Goal: Task Accomplishment & Management: Complete application form

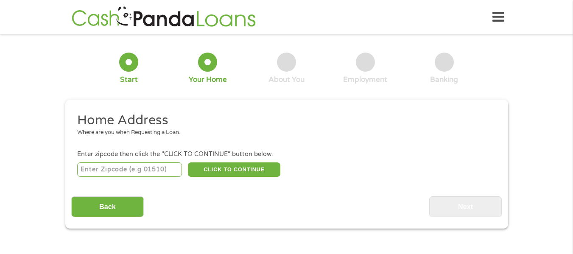
click at [158, 171] on input "number" at bounding box center [129, 170] width 105 height 14
type input "48221"
click at [209, 171] on button "CLICK TO CONTINUE" at bounding box center [234, 170] width 93 height 14
type input "48221"
type input "[GEOGRAPHIC_DATA]"
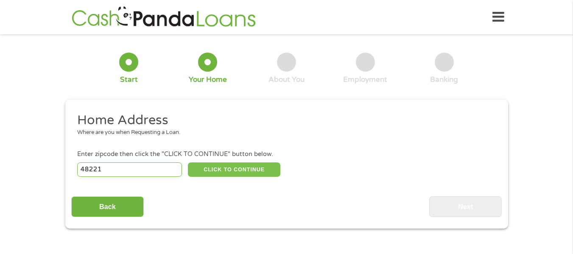
select select "[US_STATE]"
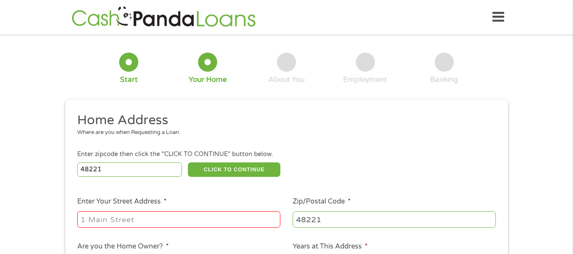
click at [194, 225] on input "Enter Your Street Address *" at bounding box center [178, 219] width 203 height 16
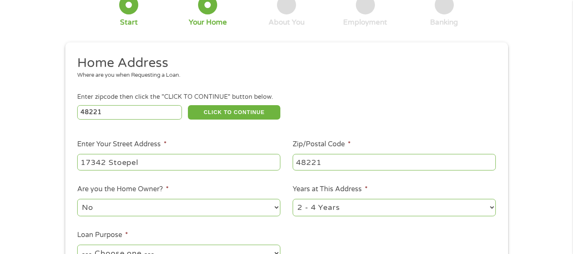
scroll to position [85, 0]
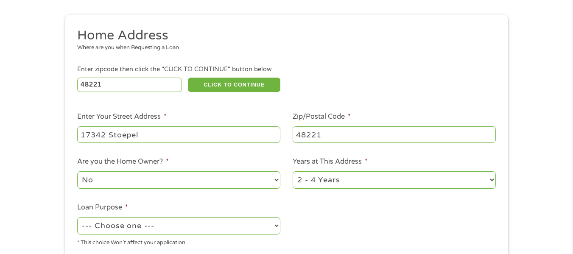
type input "17342 Stoepel"
click at [160, 184] on select "No Yes" at bounding box center [178, 179] width 203 height 17
select select "yes"
click at [77, 171] on select "No Yes" at bounding box center [178, 179] width 203 height 17
click at [434, 183] on select "1 Year or less 1 - 2 Years 2 - 4 Years Over 4 Years" at bounding box center [394, 179] width 203 height 17
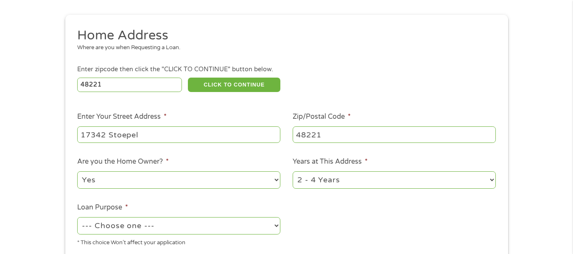
select select "60months"
click at [293, 171] on select "1 Year or less 1 - 2 Years 2 - 4 Years Over 4 Years" at bounding box center [394, 179] width 203 height 17
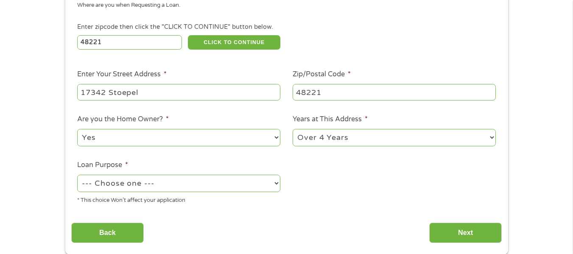
click at [258, 182] on select "--- Choose one --- Pay Bills Debt Consolidation Home Improvement Major Purchase…" at bounding box center [178, 183] width 203 height 17
select select "paybills"
click at [77, 175] on select "--- Choose one --- Pay Bills Debt Consolidation Home Improvement Major Purchase…" at bounding box center [178, 183] width 203 height 17
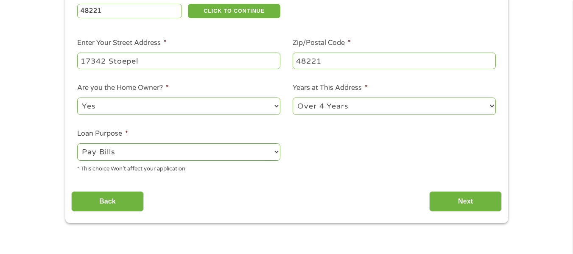
scroll to position [212, 0]
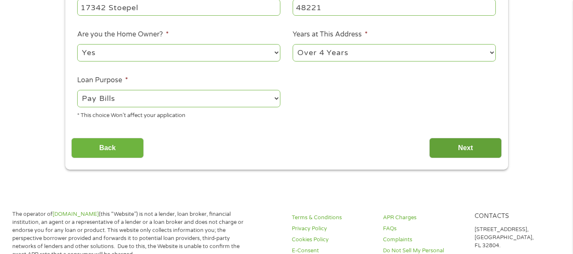
click at [451, 146] on input "Next" at bounding box center [466, 148] width 73 height 21
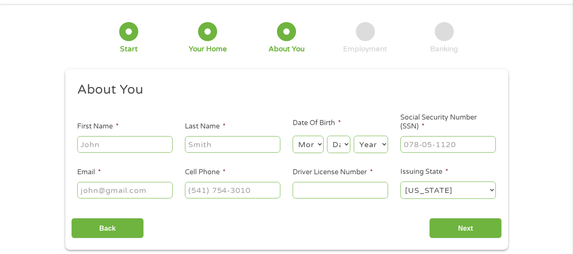
scroll to position [0, 0]
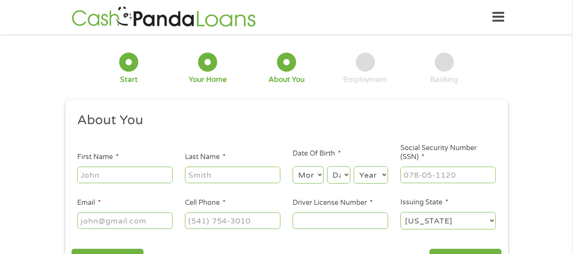
click at [138, 176] on input "First Name *" at bounding box center [124, 175] width 95 height 16
type input "d"
type input "[PERSON_NAME]"
click at [195, 171] on input "Last Name *" at bounding box center [232, 175] width 95 height 16
type input "[PERSON_NAME]"
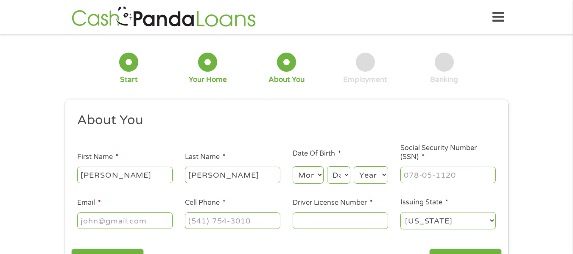
click at [129, 218] on input "Email *" at bounding box center [124, 221] width 95 height 16
type input "[EMAIL_ADDRESS][DOMAIN_NAME]"
click at [199, 225] on input "(___) ___-____" at bounding box center [232, 221] width 95 height 16
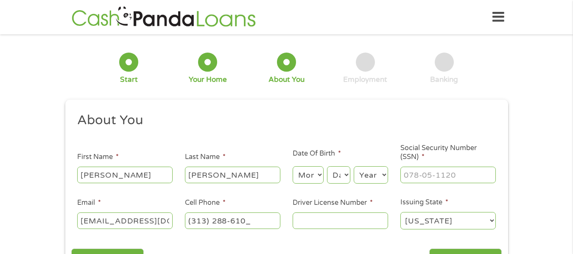
type input "[PHONE_NUMBER]"
click at [310, 177] on select "Month 1 2 3 4 5 6 7 8 9 10 11 12" at bounding box center [308, 174] width 31 height 17
select select "11"
click at [293, 166] on select "Month 1 2 3 4 5 6 7 8 9 10 11 12" at bounding box center [308, 174] width 31 height 17
click at [345, 177] on select "Day 1 2 3 4 5 6 7 8 9 10 11 12 13 14 15 16 17 18 19 20 21 22 23 24 25 26 27 28 …" at bounding box center [338, 174] width 23 height 17
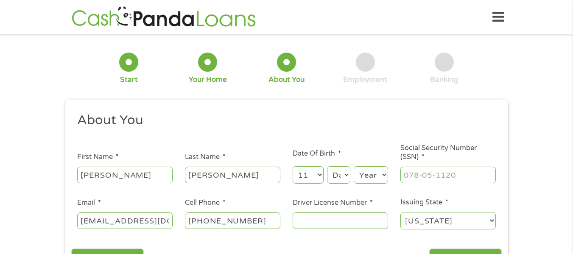
select select "16"
click at [327, 166] on select "Day 1 2 3 4 5 6 7 8 9 10 11 12 13 14 15 16 17 18 19 20 21 22 23 24 25 26 27 28 …" at bounding box center [338, 174] width 23 height 17
click at [365, 181] on select "Year [DATE] 2006 2005 2004 2003 2002 2001 2000 1999 1998 1997 1996 1995 1994 19…" at bounding box center [371, 174] width 34 height 17
select select "1966"
click at [354, 166] on select "Year [DATE] 2006 2005 2004 2003 2002 2001 2000 1999 1998 1997 1996 1995 1994 19…" at bounding box center [371, 174] width 34 height 17
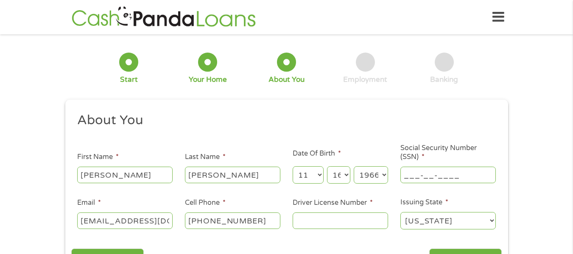
click at [439, 174] on input "___-__-____" at bounding box center [448, 175] width 95 height 16
type input "362-88-4789"
click at [339, 221] on input "Driver License Number *" at bounding box center [340, 221] width 95 height 16
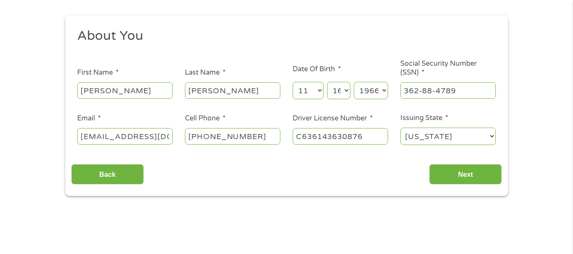
scroll to position [85, 0]
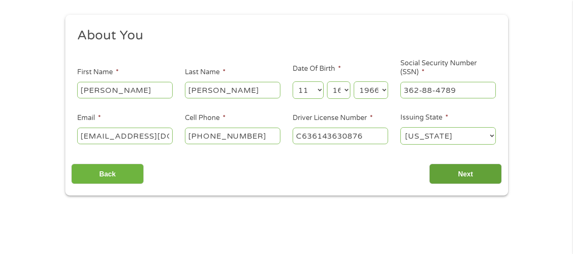
type input "C636143630876"
click at [470, 175] on input "Next" at bounding box center [466, 174] width 73 height 21
click at [460, 172] on input "Next" at bounding box center [466, 174] width 73 height 21
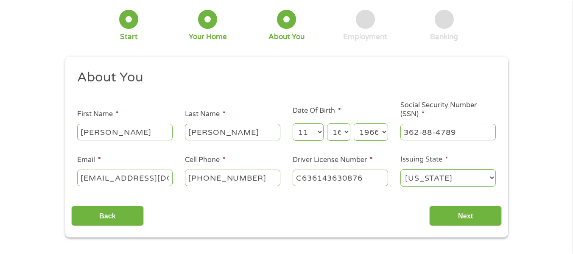
scroll to position [42, 0]
click at [344, 137] on select "Day 1 2 3 4 5 6 7 8 9 10 11 12 13 14 15 16 17 18 19 20 21 22 23 24 25 26 27 28 …" at bounding box center [338, 132] width 23 height 17
select select "15"
click at [327, 124] on select "Day 1 2 3 4 5 6 7 8 9 10 11 12 13 14 15 16 17 18 19 20 21 22 23 24 25 26 27 28 …" at bounding box center [338, 132] width 23 height 17
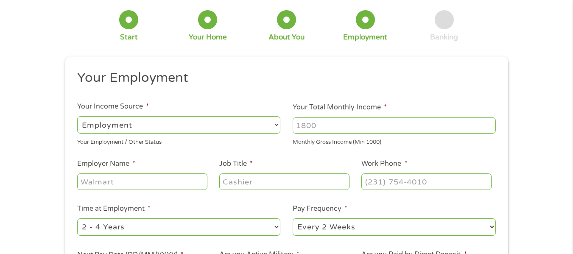
scroll to position [0, 0]
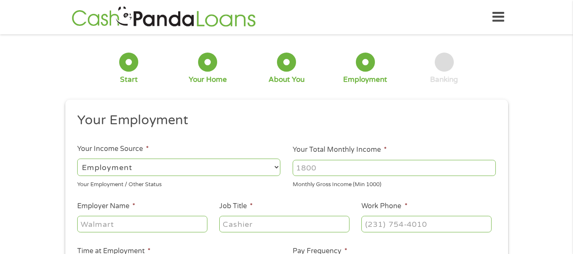
click at [446, 216] on ul "Your Employment Your Income Source * --- Choose one --- Employment [DEMOGRAPHIC…" at bounding box center [286, 222] width 431 height 220
click at [413, 174] on input "Your Total Monthly Income *" at bounding box center [394, 168] width 203 height 16
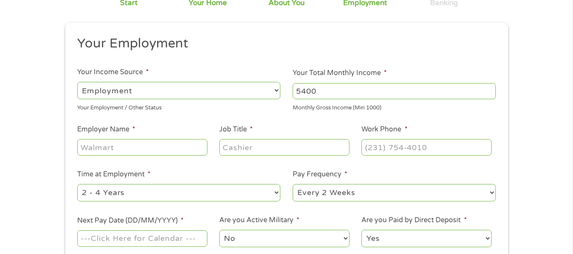
scroll to position [85, 0]
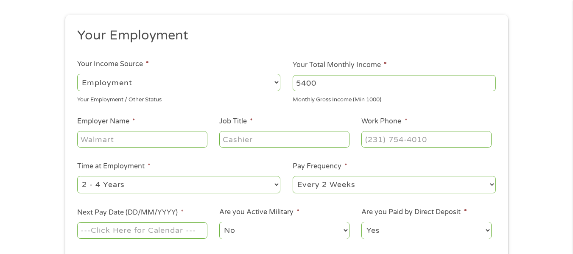
type input "5400"
click at [180, 140] on input "Employer Name *" at bounding box center [142, 139] width 130 height 16
type input "Davita"
click at [239, 145] on input "Job Title *" at bounding box center [284, 139] width 130 height 16
type input "Registered Nurse"
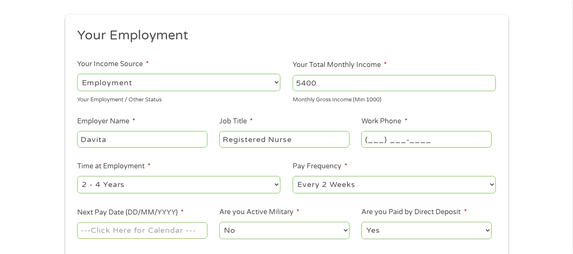
click at [385, 140] on input "(___) ___-____" at bounding box center [427, 139] width 130 height 16
type input "[PHONE_NUMBER]"
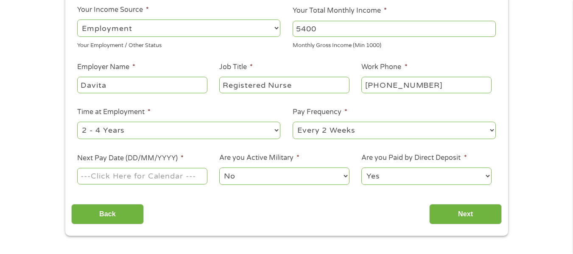
scroll to position [170, 0]
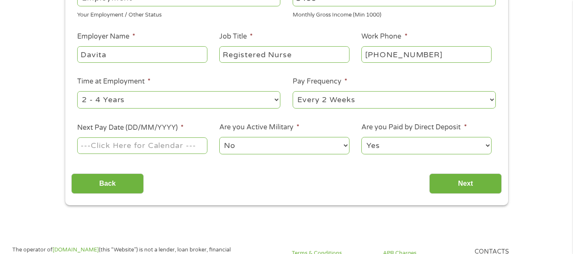
click at [159, 137] on div at bounding box center [142, 146] width 130 height 20
click at [159, 126] on label "Next Pay Date (DD/MM/YYYY) *" at bounding box center [130, 128] width 107 height 9
click at [159, 138] on input "Next Pay Date (DD/MM/YYYY) *" at bounding box center [142, 146] width 130 height 16
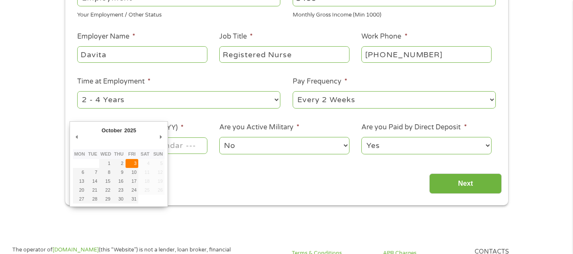
type input "[DATE]"
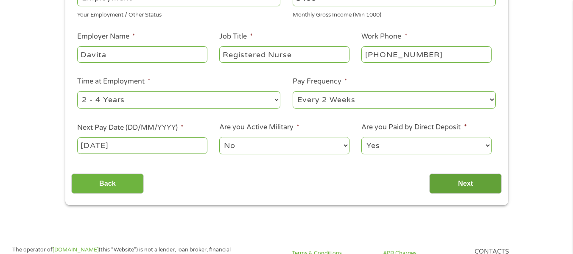
click at [479, 185] on input "Next" at bounding box center [466, 184] width 73 height 21
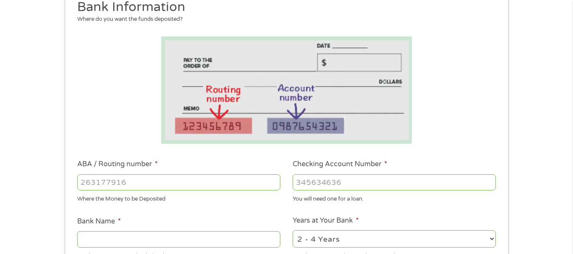
scroll to position [127, 0]
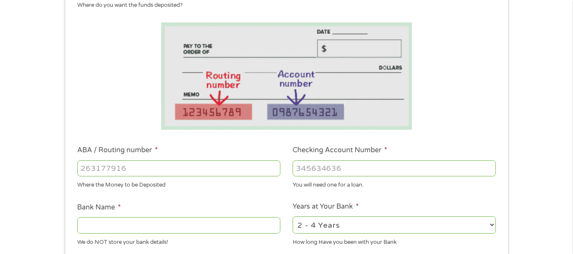
click at [225, 172] on input "ABA / Routing number *" at bounding box center [178, 168] width 203 height 16
type input "272078365"
type input "[US_STATE] FIRST CU"
type input "272078365"
click at [315, 170] on input "Checking Account Number *" at bounding box center [394, 168] width 203 height 16
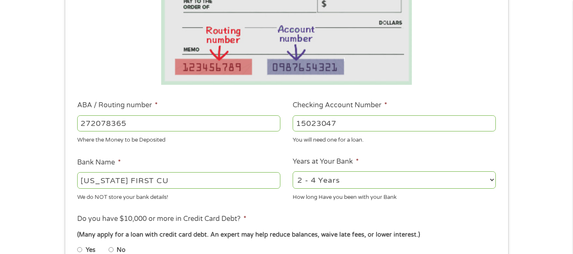
scroll to position [212, 0]
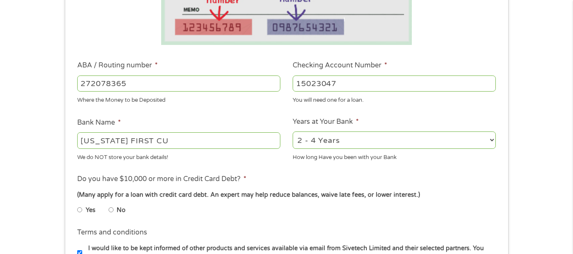
type input "15023047"
click at [383, 135] on select "2 - 4 Years 6 - 12 Months 1 - 2 Years Over 4 Years" at bounding box center [394, 140] width 203 height 17
select select "60months"
click at [293, 132] on select "2 - 4 Years 6 - 12 Months 1 - 2 Years Over 4 Years" at bounding box center [394, 140] width 203 height 17
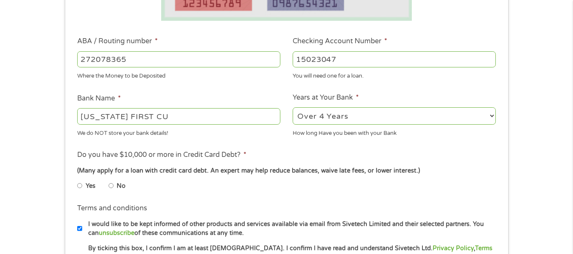
scroll to position [255, 0]
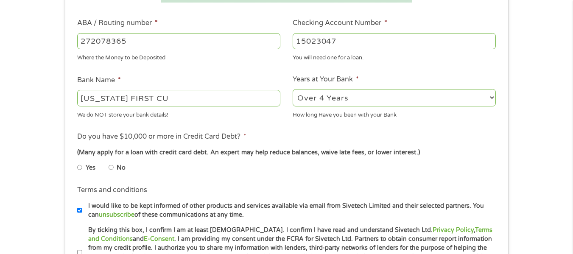
click at [111, 168] on input "No" at bounding box center [111, 168] width 5 height 14
radio input "true"
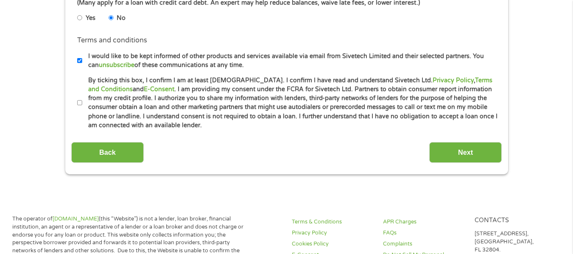
scroll to position [424, 0]
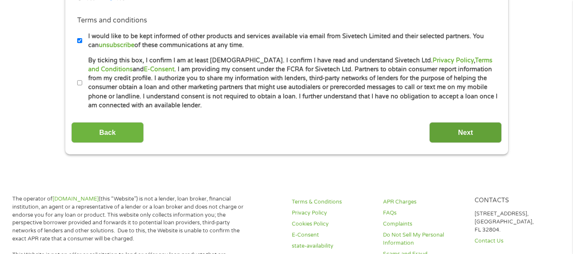
click at [478, 136] on input "Next" at bounding box center [466, 132] width 73 height 21
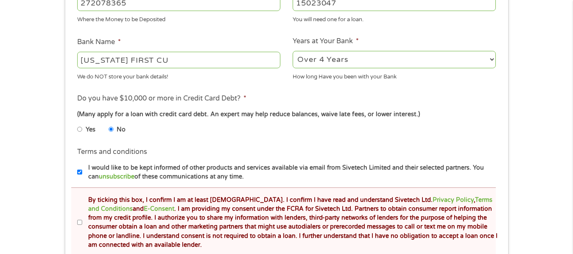
scroll to position [340, 0]
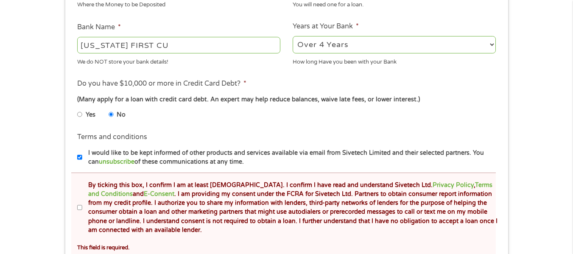
click at [81, 209] on input "By ticking this box, I confirm I am at least [DEMOGRAPHIC_DATA]. I confirm I ha…" at bounding box center [79, 208] width 5 height 14
checkbox input "true"
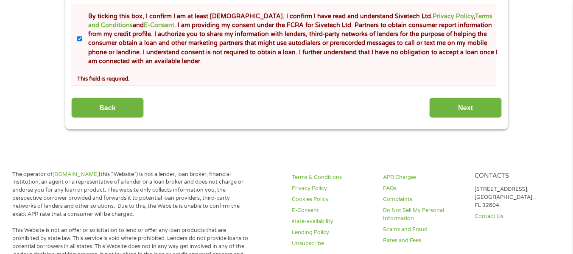
scroll to position [509, 0]
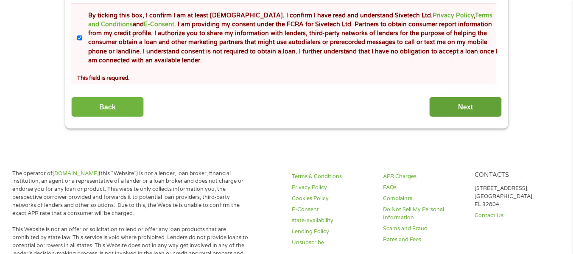
click at [454, 105] on input "Next" at bounding box center [466, 107] width 73 height 21
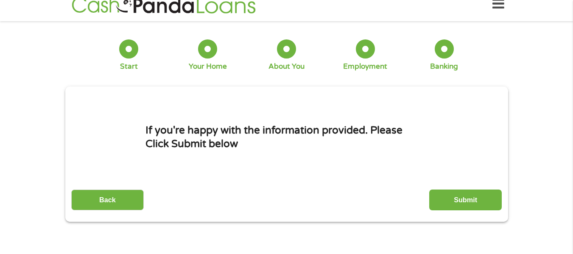
scroll to position [0, 0]
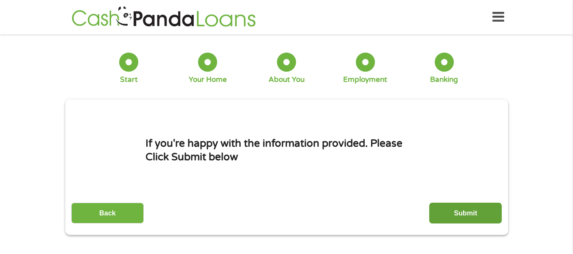
click at [449, 212] on input "Submit" at bounding box center [466, 213] width 73 height 21
